Goal: Book appointment/travel/reservation

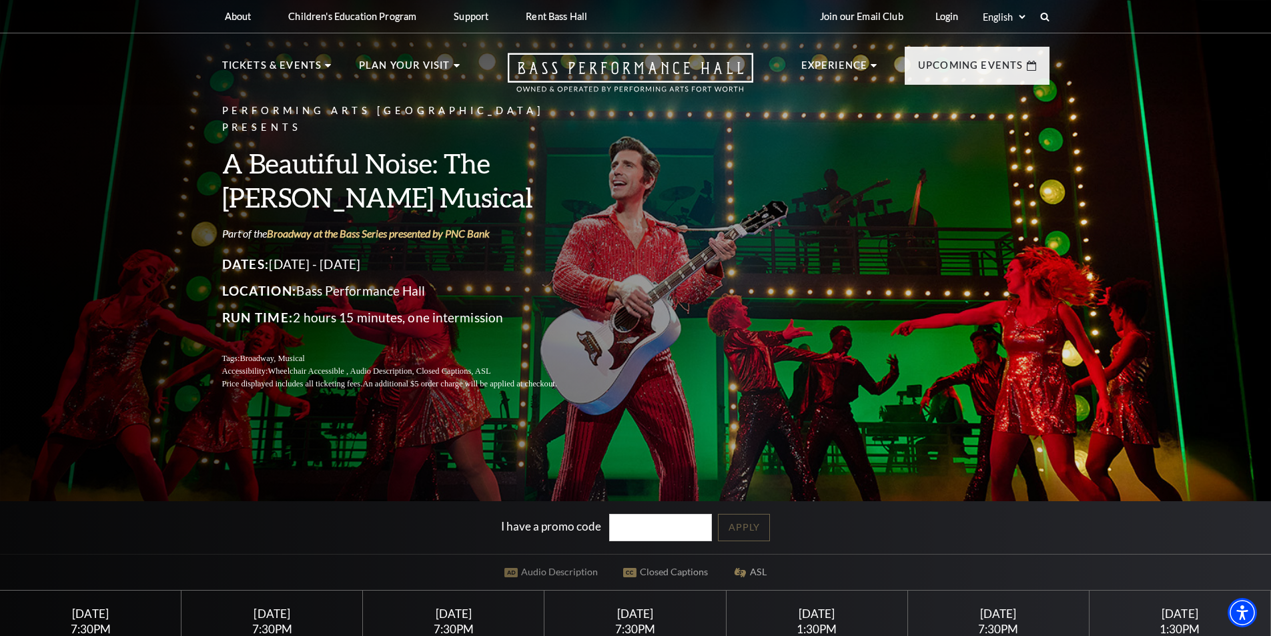
click at [366, 163] on h3 "A Beautiful Noise: The [PERSON_NAME] Musical" at bounding box center [405, 180] width 367 height 68
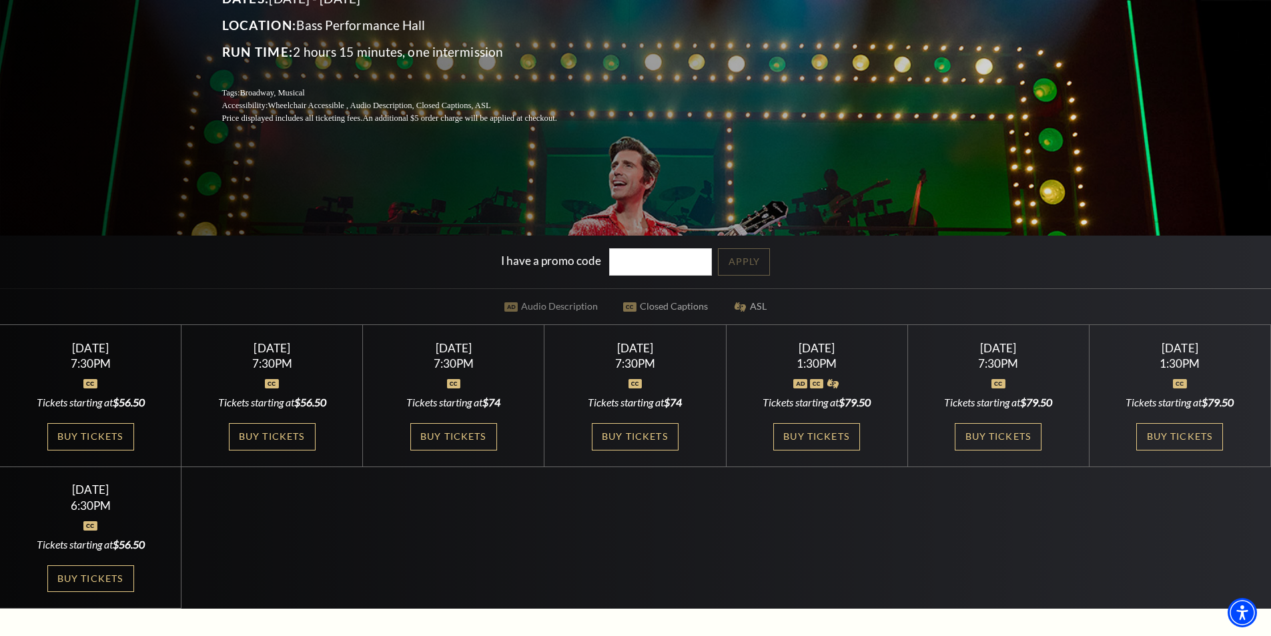
scroll to position [267, 0]
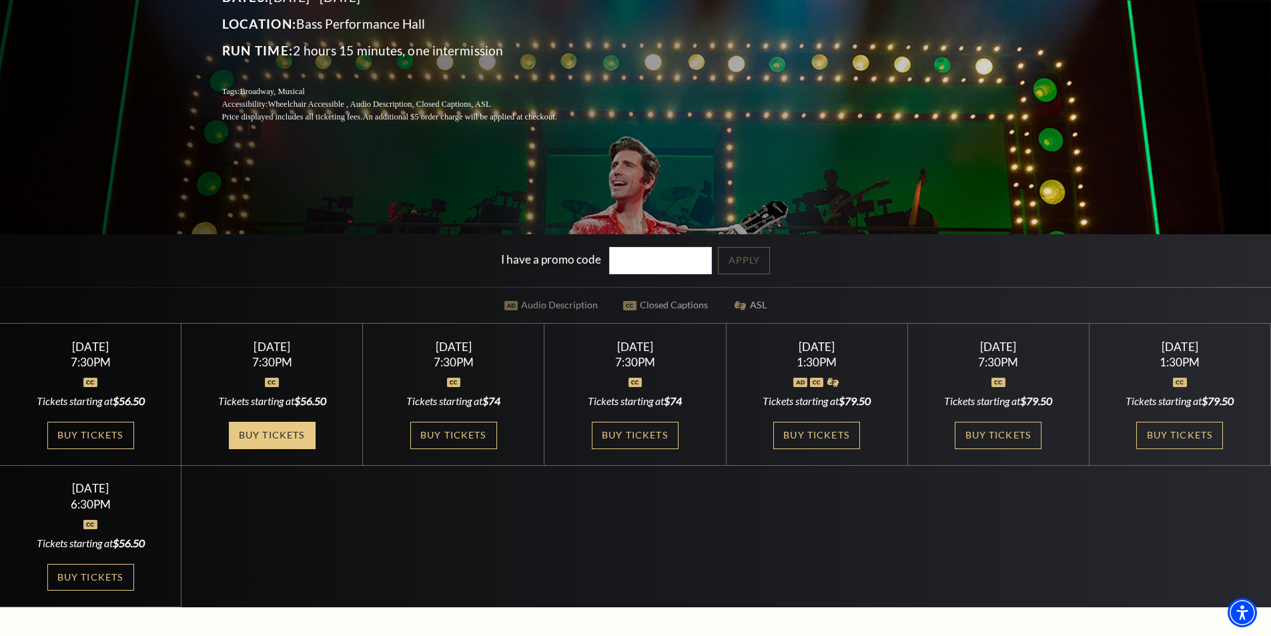
click at [276, 444] on link "Buy Tickets" at bounding box center [272, 435] width 87 height 27
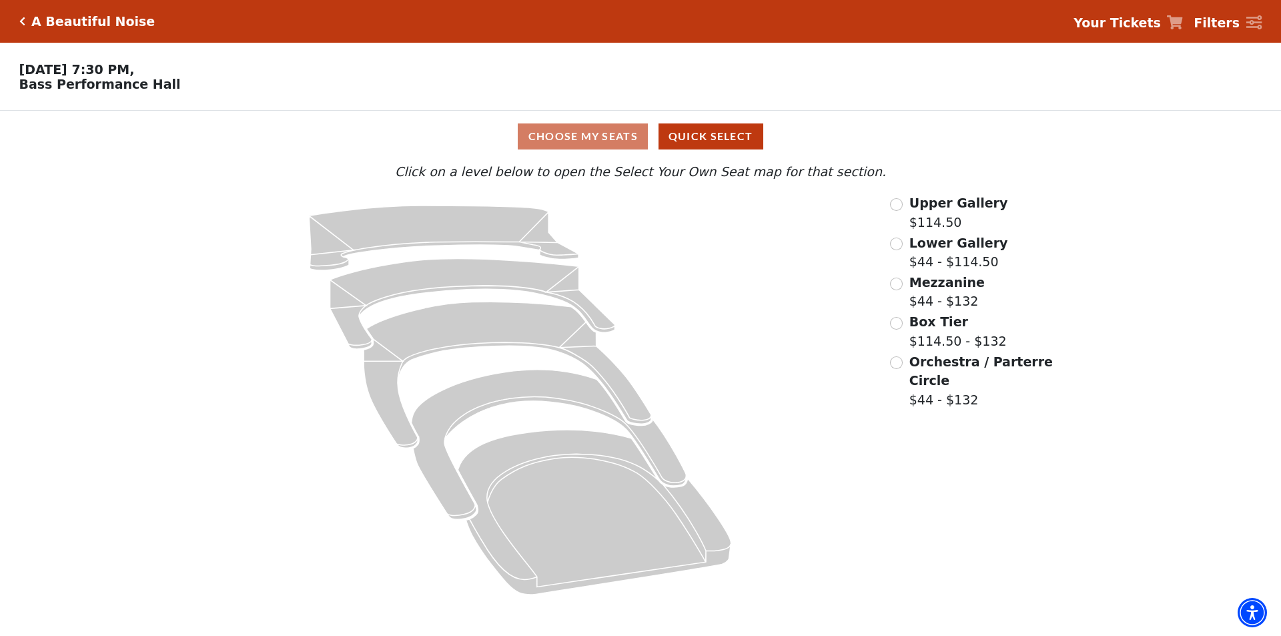
click at [889, 292] on div "Upper Gallery $114.50 Lower Gallery $44 - $114.50 Mezzanine $44 - $132 Box Tier…" at bounding box center [972, 400] width 183 height 413
click at [897, 290] on input "Mezzanine$44 - $132\a" at bounding box center [896, 284] width 13 height 13
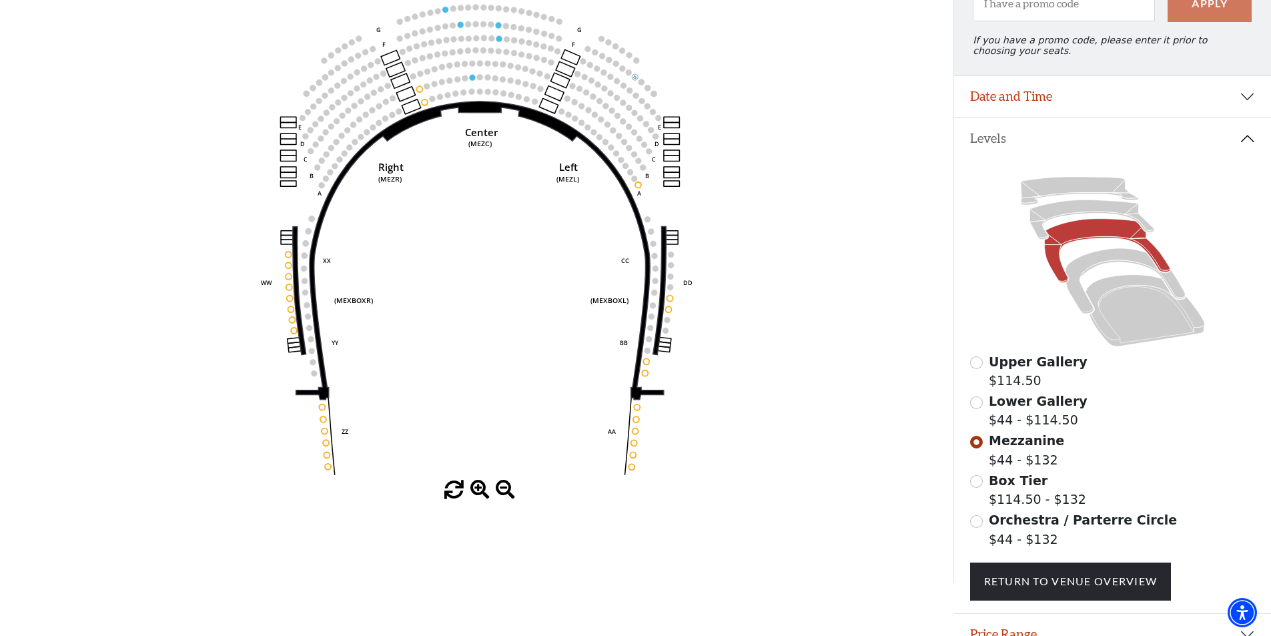
scroll to position [234, 0]
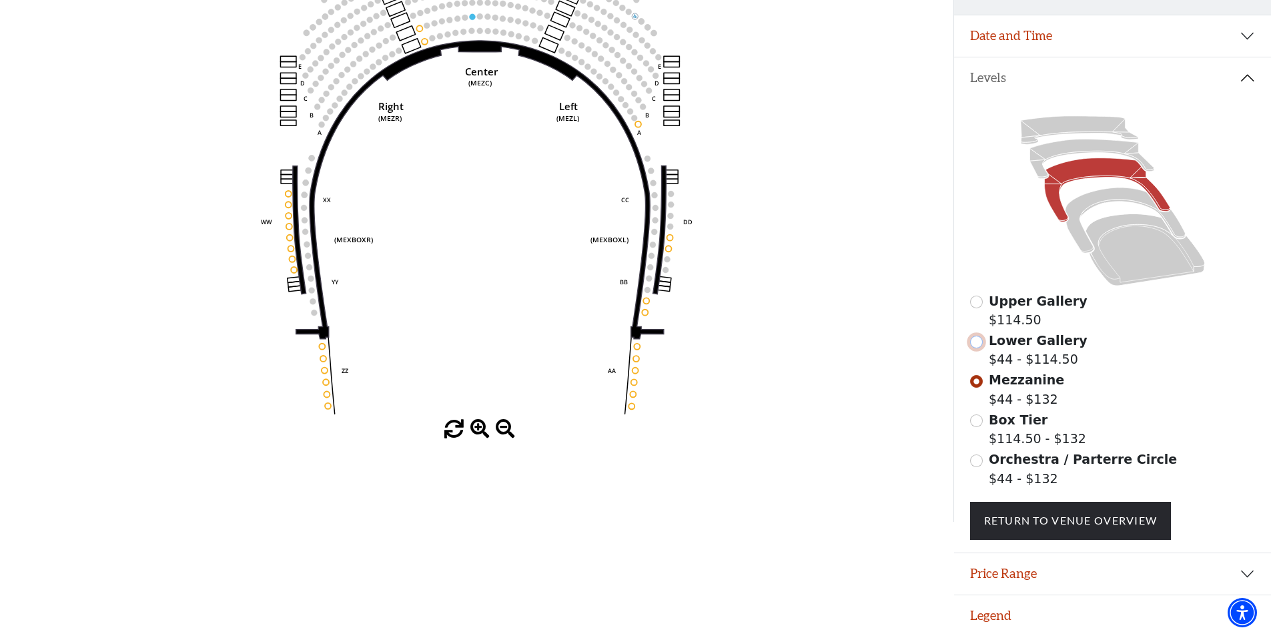
click at [976, 340] on input "Lower Gallery$44 - $114.50\a" at bounding box center [976, 342] width 13 height 13
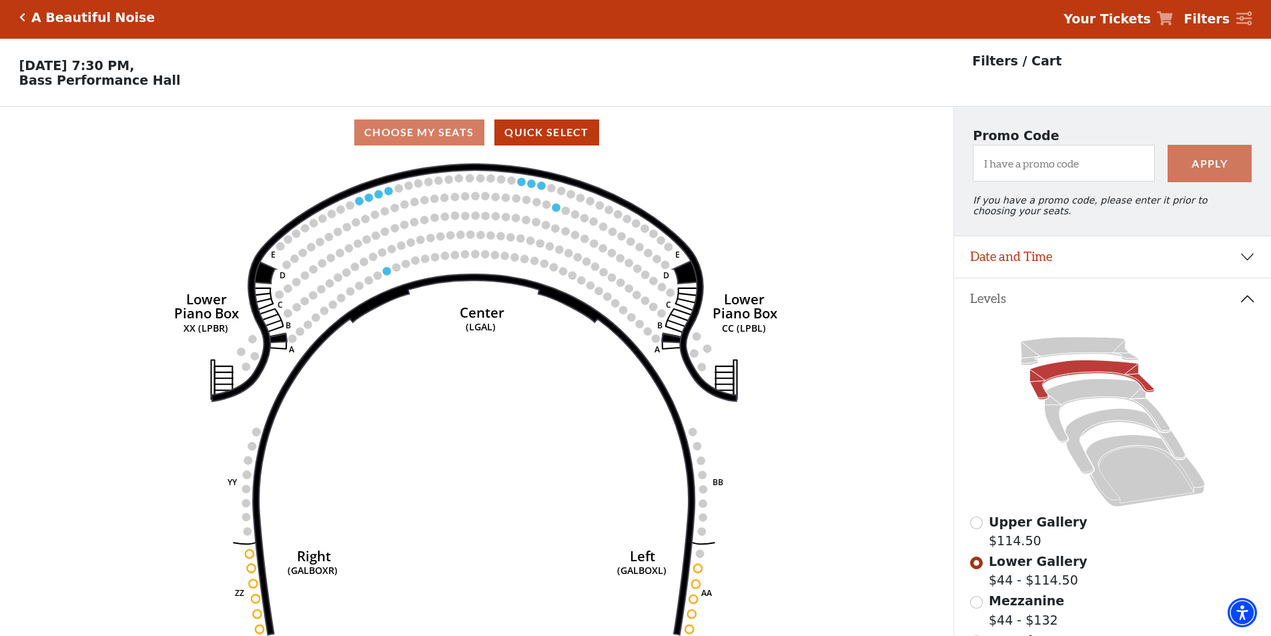
scroll to position [0, 0]
